Goal: Task Accomplishment & Management: Manage account settings

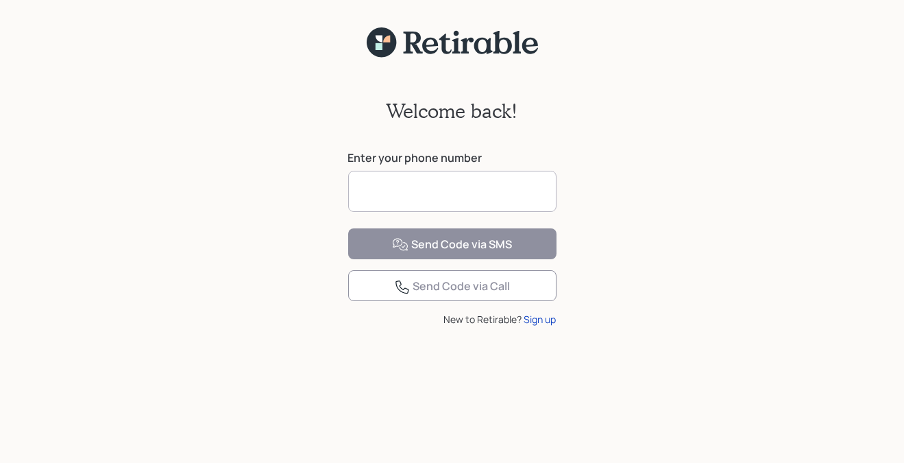
click at [394, 184] on input at bounding box center [452, 191] width 208 height 41
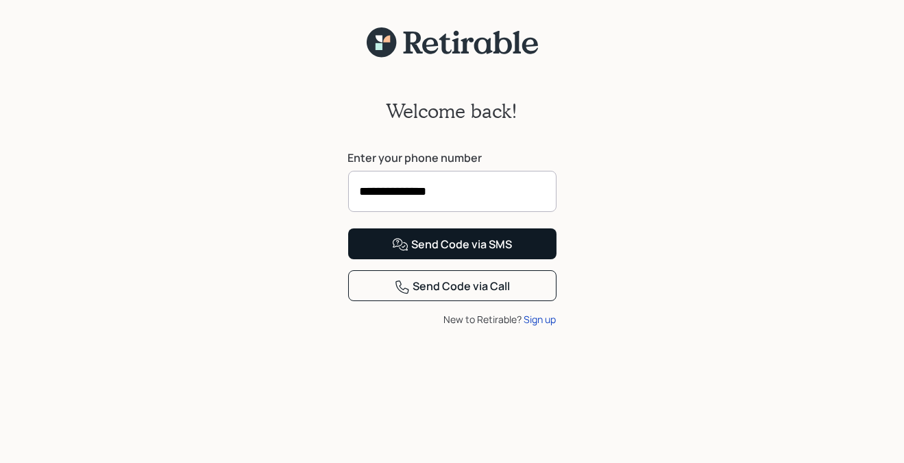
type input "**********"
click at [439, 253] on div "Send Code via SMS" at bounding box center [452, 245] width 120 height 16
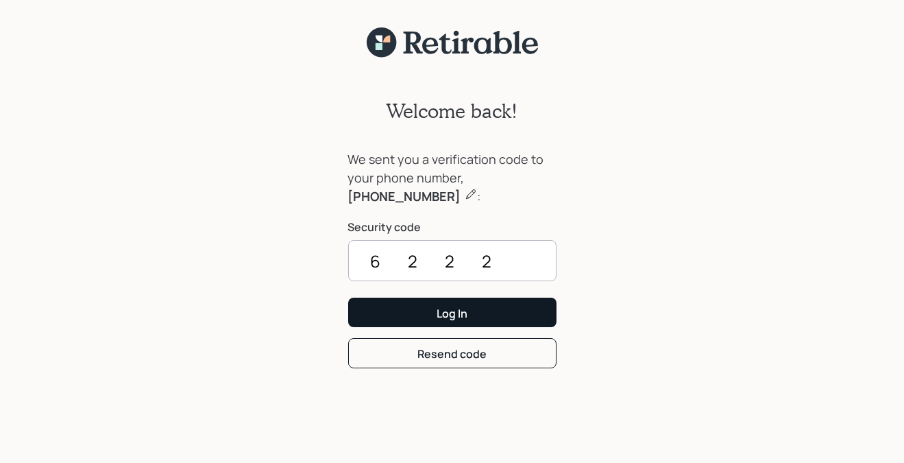
type input "6222"
click at [441, 306] on div "Log In" at bounding box center [452, 313] width 31 height 15
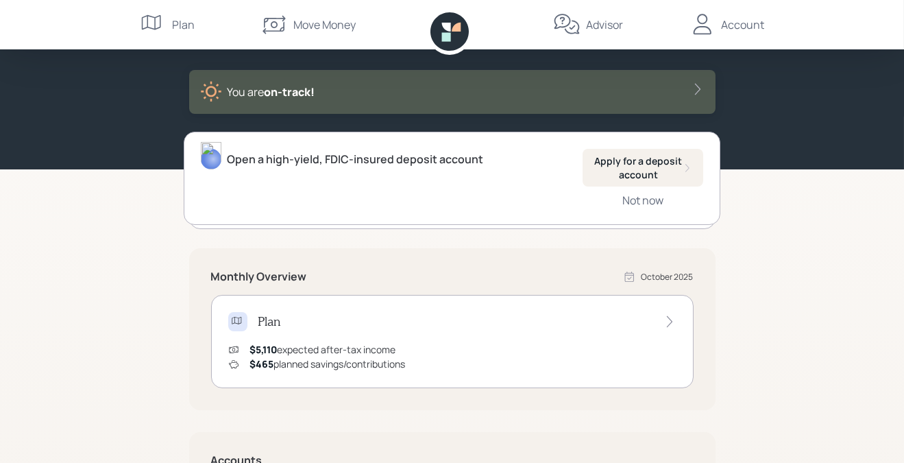
scroll to position [69, 0]
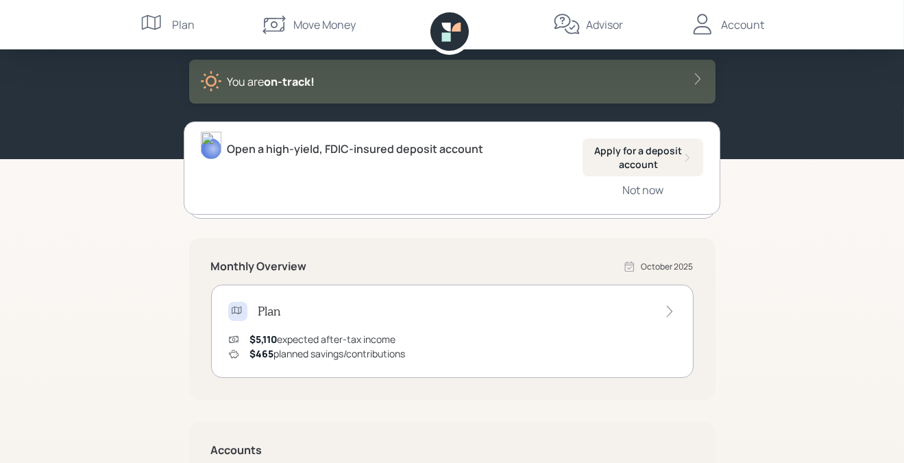
click at [727, 23] on div "Account" at bounding box center [743, 24] width 43 height 16
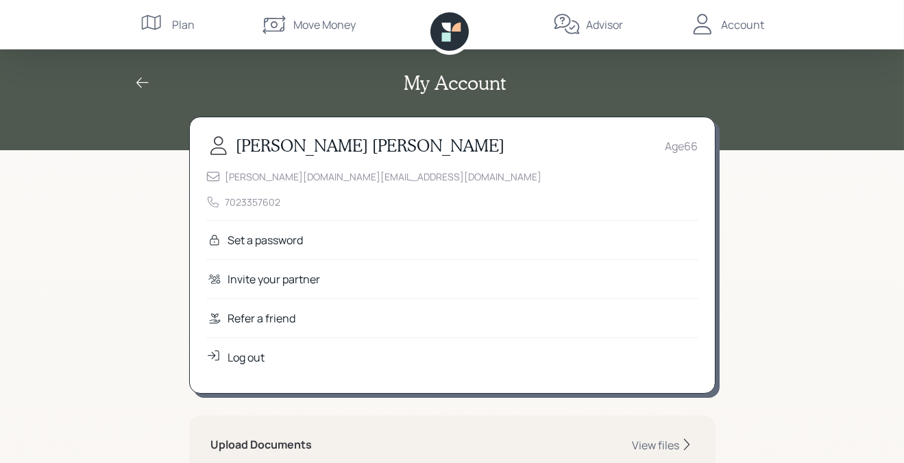
click at [472, 85] on h2 "My Account" at bounding box center [455, 82] width 102 height 23
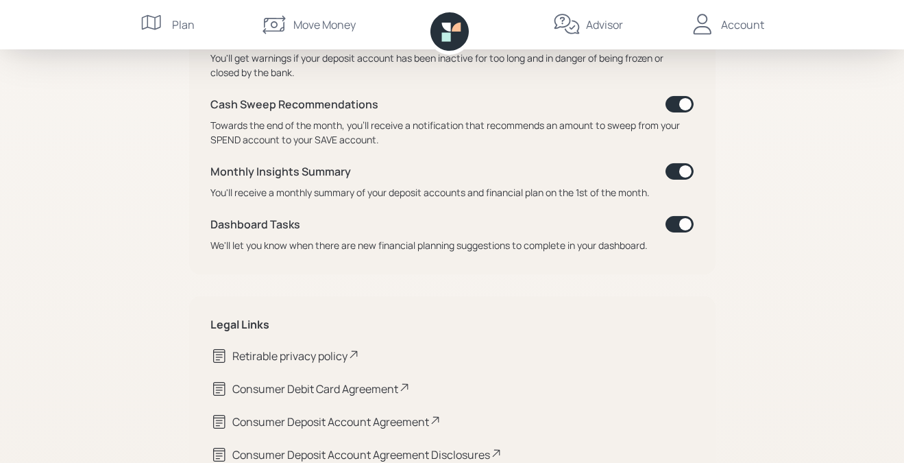
scroll to position [670, 0]
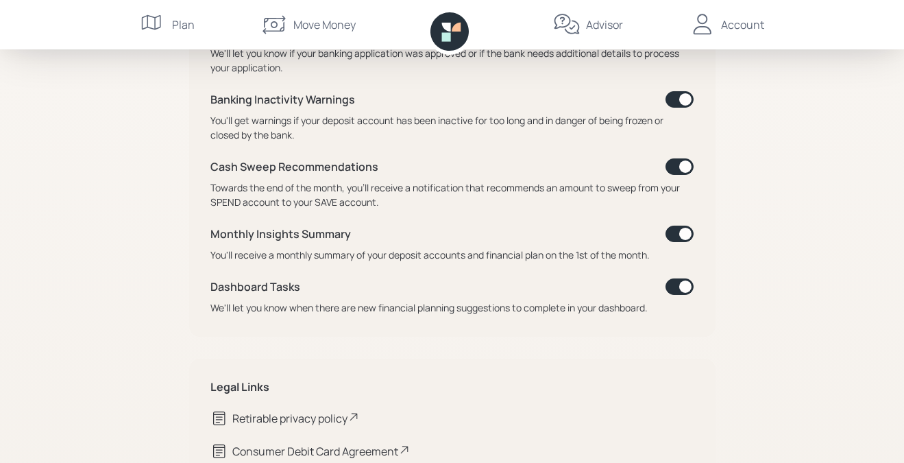
click at [176, 21] on div "Plan" at bounding box center [184, 24] width 23 height 16
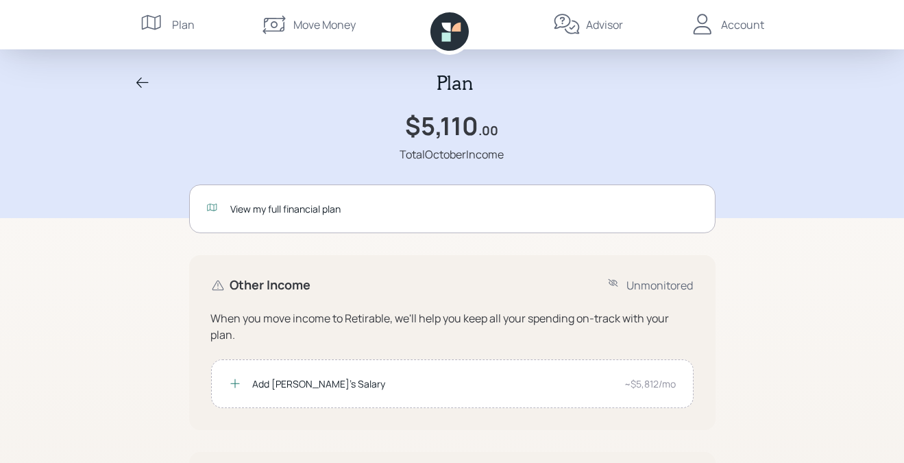
click at [593, 25] on div "Advisor" at bounding box center [604, 24] width 37 height 16
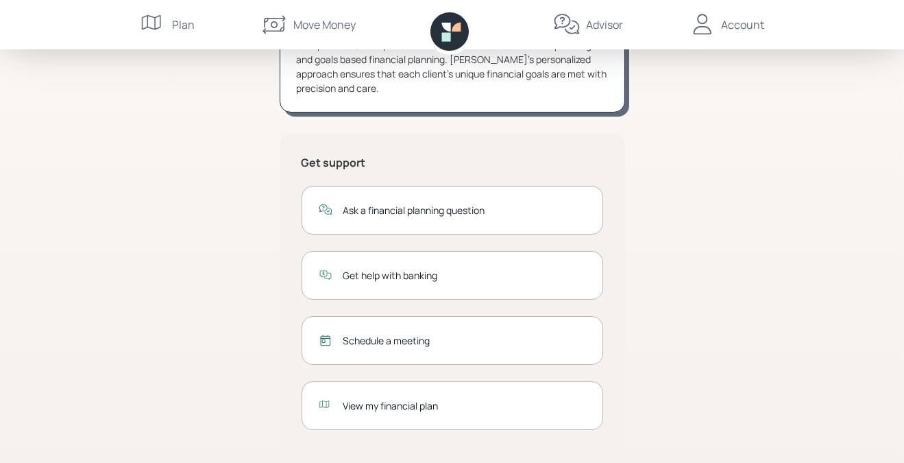
scroll to position [232, 0]
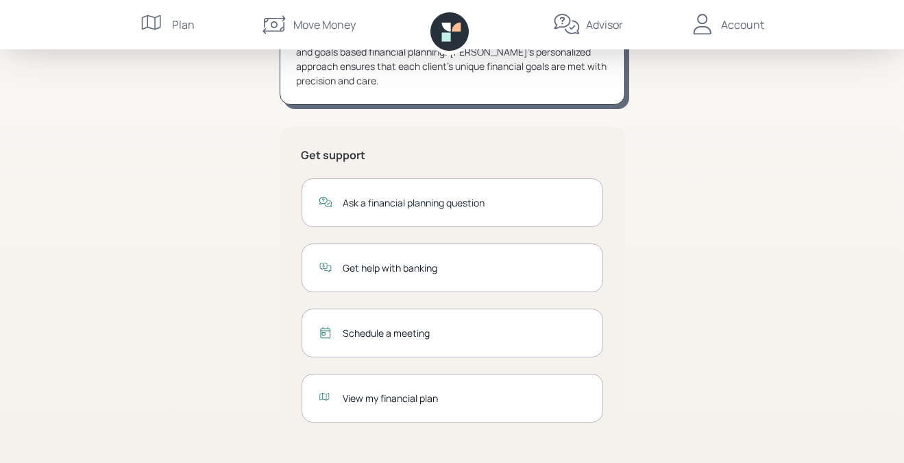
click at [411, 398] on div "View my financial plan" at bounding box center [464, 398] width 243 height 14
click at [732, 23] on div "Account" at bounding box center [743, 24] width 43 height 16
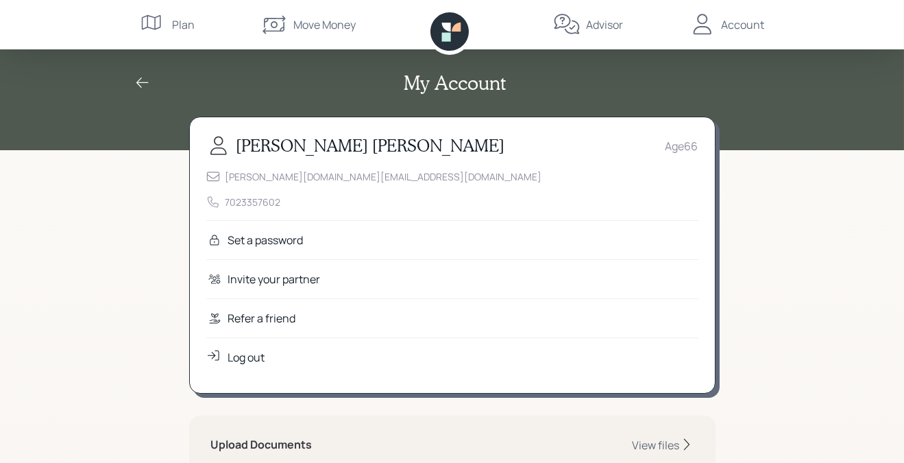
click at [259, 350] on div "Log out" at bounding box center [246, 357] width 37 height 16
